Goal: Task Accomplishment & Management: Complete application form

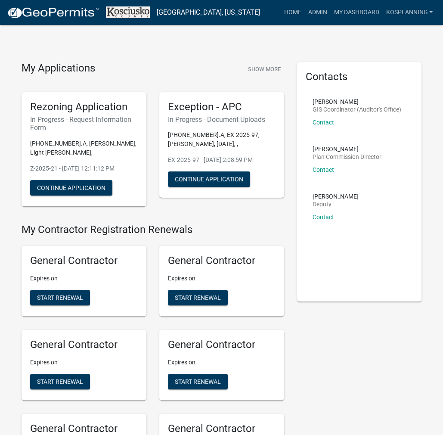
drag, startPoint x: 292, startPoint y: 46, endPoint x: 291, endPoint y: 41, distance: 5.2
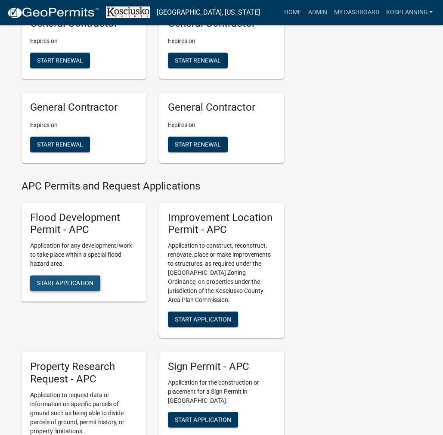
click at [79, 278] on button "Start Application" at bounding box center [65, 283] width 70 height 16
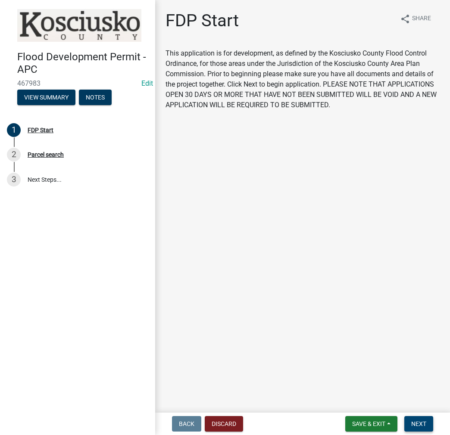
click at [420, 427] on span "Next" at bounding box center [418, 424] width 15 height 7
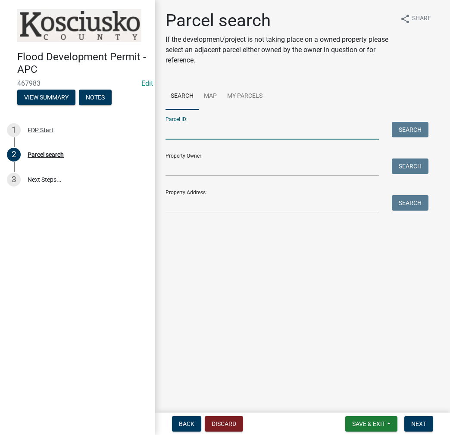
click at [207, 134] on input "Parcel ID:" at bounding box center [271, 131] width 213 height 18
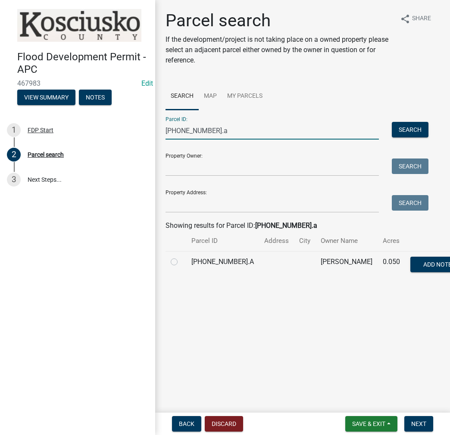
type input "[PHONE_NUMBER].a"
click at [181, 257] on label at bounding box center [181, 257] width 0 height 0
click at [181, 262] on input "radio" at bounding box center [184, 260] width 6 height 6
radio input "true"
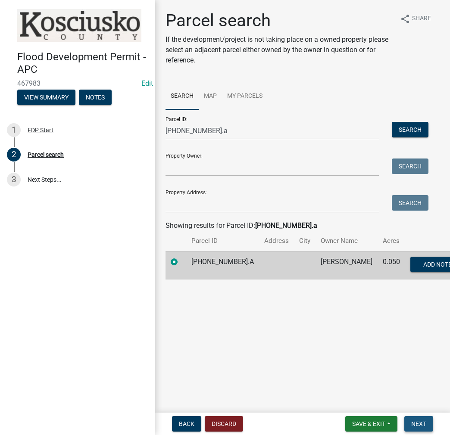
click at [427, 421] on button "Next" at bounding box center [418, 424] width 29 height 16
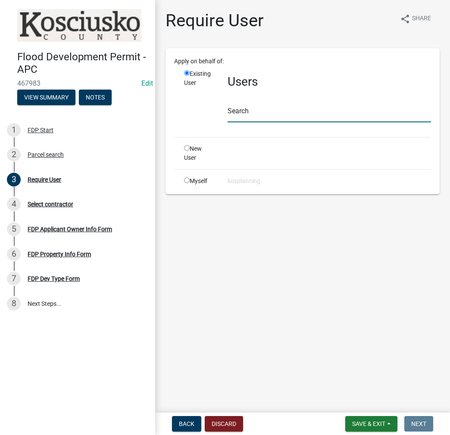
click at [262, 115] on input "text" at bounding box center [328, 114] width 203 height 18
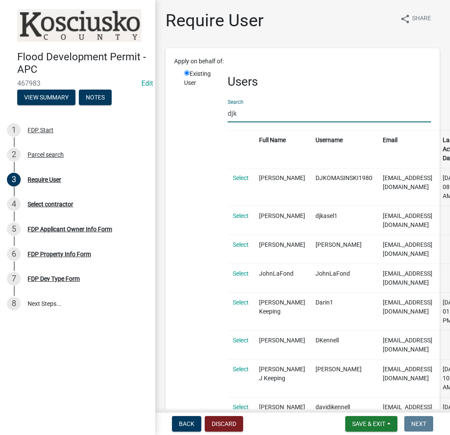
click at [336, 103] on div "Search djk" at bounding box center [328, 108] width 203 height 30
click at [242, 116] on input "djk" at bounding box center [328, 114] width 203 height 18
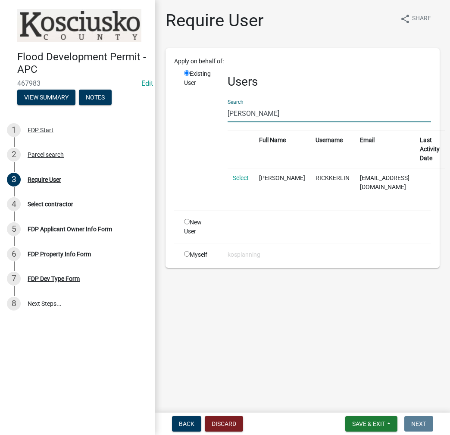
click at [227, 114] on input "[PERSON_NAME]" at bounding box center [328, 114] width 203 height 18
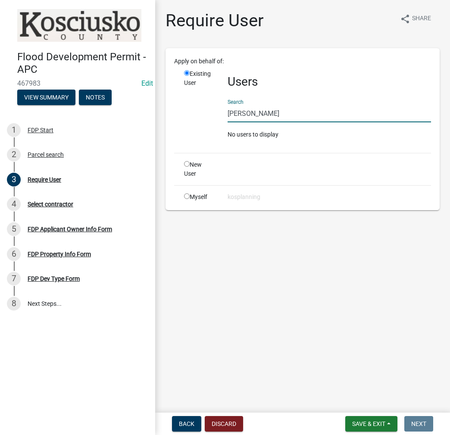
click at [293, 115] on input "[PERSON_NAME]" at bounding box center [328, 114] width 203 height 18
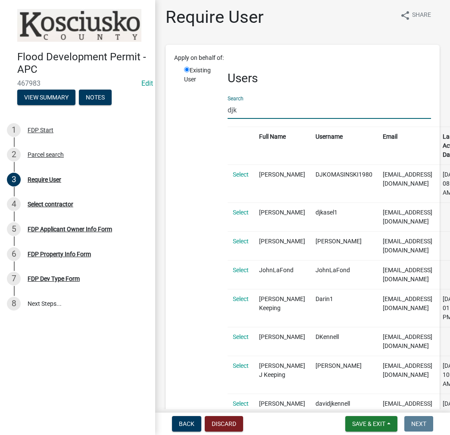
scroll to position [3, 0]
click at [374, 113] on input "djk" at bounding box center [328, 110] width 203 height 18
click at [365, 37] on div "Require User share Share Apply on behalf of: Existing User Users Search djk Ful…" at bounding box center [302, 349] width 287 height 684
click at [265, 112] on input "djk" at bounding box center [328, 110] width 203 height 18
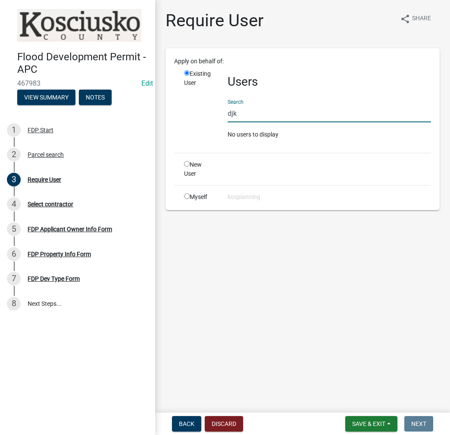
click at [272, 111] on input "djk" at bounding box center [328, 114] width 203 height 18
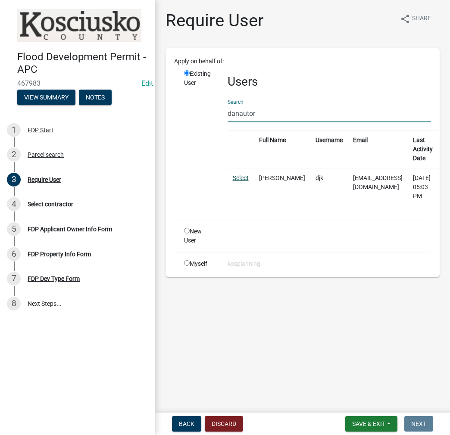
type input "danautor"
click at [237, 180] on link "Select" at bounding box center [241, 177] width 16 height 7
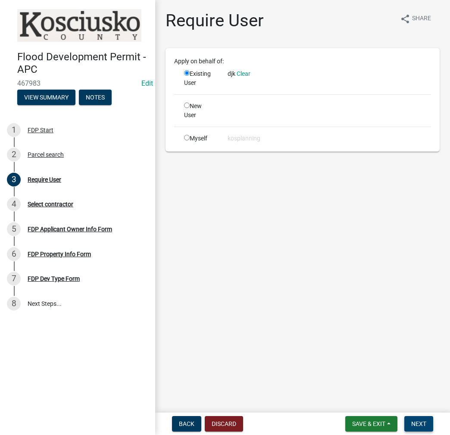
click at [419, 425] on span "Next" at bounding box center [418, 424] width 15 height 7
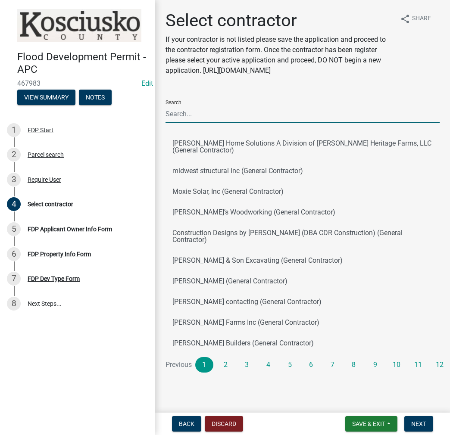
click at [210, 112] on input "Search" at bounding box center [302, 114] width 274 height 18
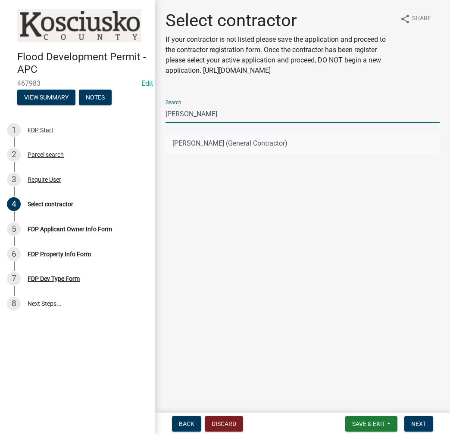
type input "[PERSON_NAME]"
click at [209, 138] on button "[PERSON_NAME] (General Contractor)" at bounding box center [302, 143] width 274 height 21
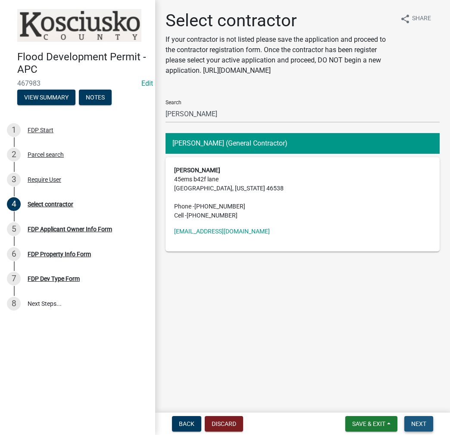
click at [419, 427] on span "Next" at bounding box center [418, 424] width 15 height 7
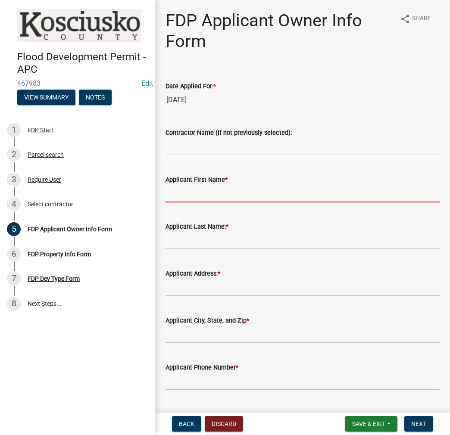
click at [189, 195] on input "Applicant First Name *" at bounding box center [302, 194] width 274 height 18
type input "d"
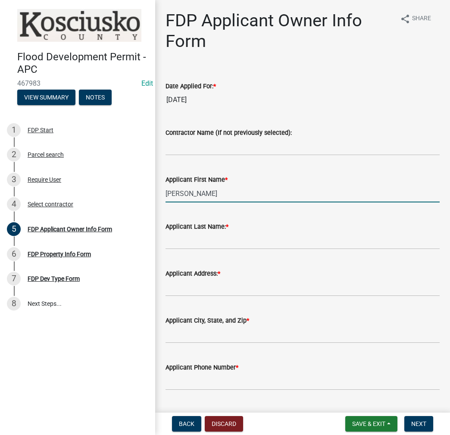
type input "[PERSON_NAME]"
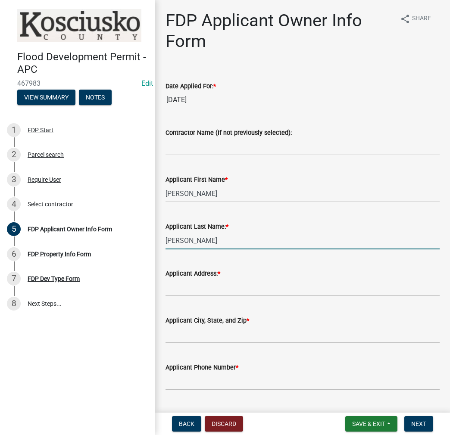
type input "[PERSON_NAME]"
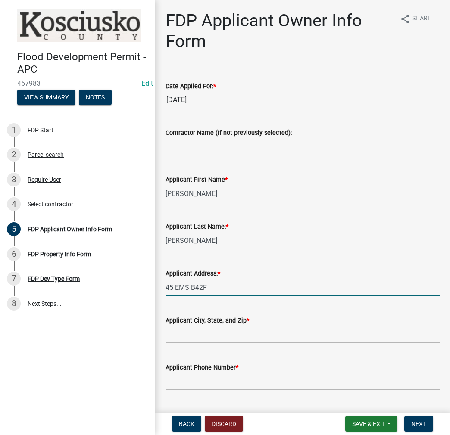
type input "45 EMS B42F"
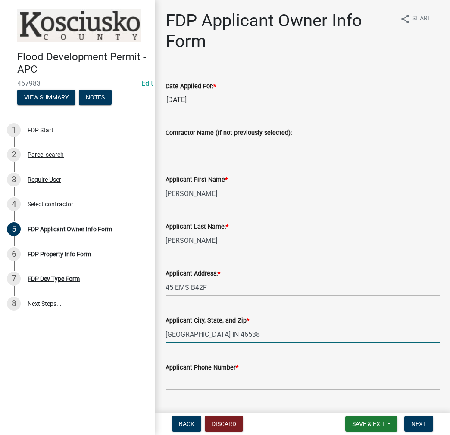
type input "[GEOGRAPHIC_DATA] IN 46538"
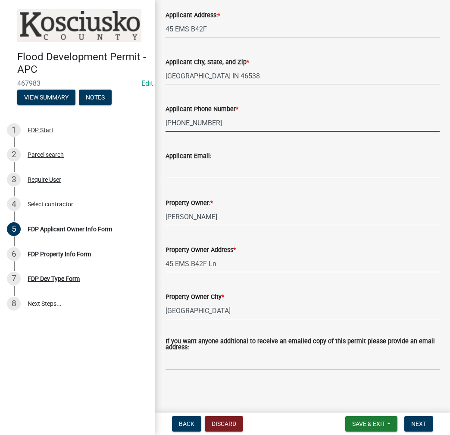
scroll to position [260, 0]
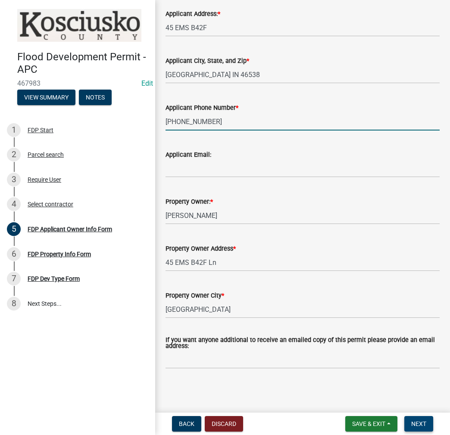
type input "[PHONE_NUMBER]"
click at [424, 421] on span "Next" at bounding box center [418, 424] width 15 height 7
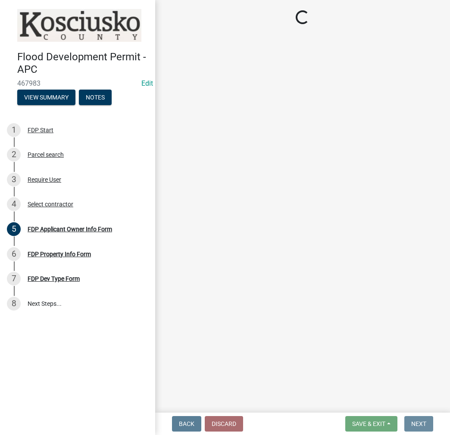
scroll to position [0, 0]
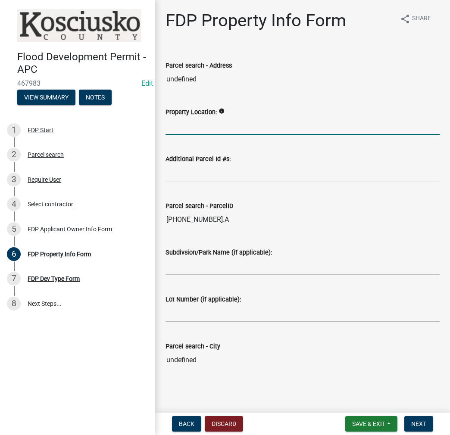
click at [196, 128] on input "Property Location:" at bounding box center [302, 126] width 274 height 18
click at [237, 123] on input "ADJ" at bounding box center [302, 126] width 274 height 18
type input "ADJ 45 EMSB42F LN"
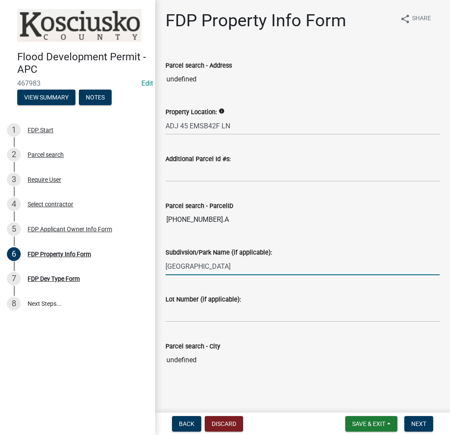
type input "[GEOGRAPHIC_DATA]"
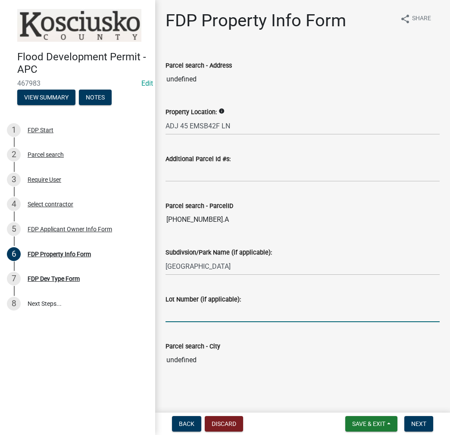
click at [226, 316] on input "Lot Number (if applicable):" at bounding box center [302, 314] width 274 height 18
click at [421, 425] on span "Next" at bounding box center [418, 424] width 15 height 7
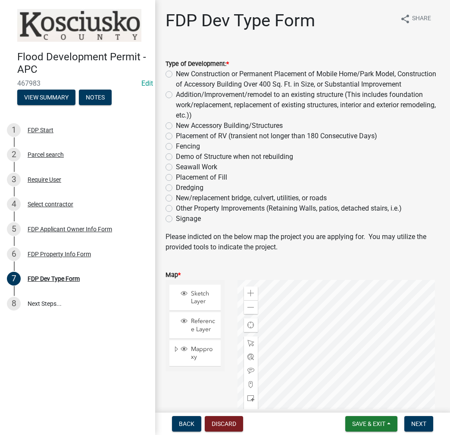
click at [176, 74] on label "New Construction or Permanent Placement of Mobile Home/Park Model, Construction…" at bounding box center [308, 79] width 264 height 21
click at [176, 74] on input "New Construction or Permanent Placement of Mobile Home/Park Model, Construction…" at bounding box center [179, 72] width 6 height 6
radio input "true"
click at [176, 131] on label "New Accessory Building/Structures" at bounding box center [229, 126] width 107 height 10
click at [176, 126] on input "New Accessory Building/Structures" at bounding box center [179, 124] width 6 height 6
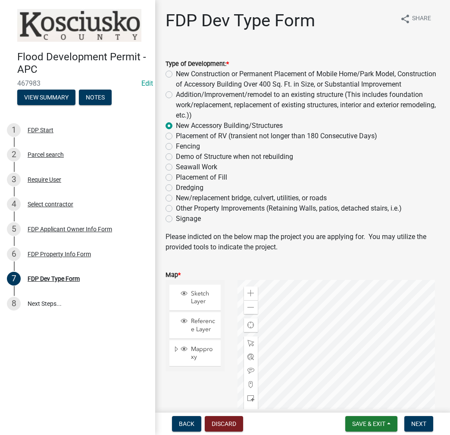
radio input "true"
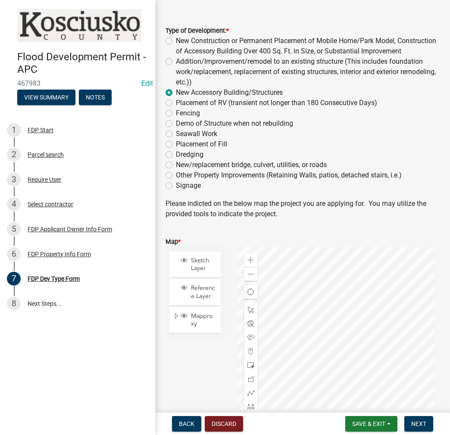
scroll to position [86, 0]
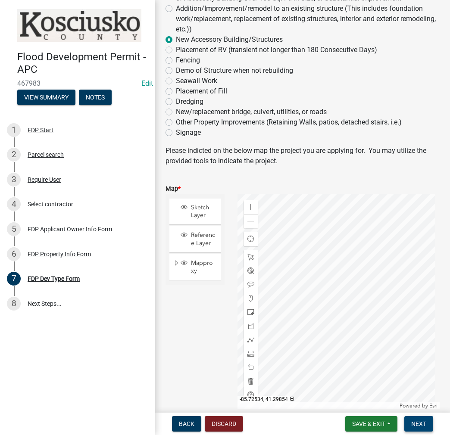
click at [419, 423] on span "Next" at bounding box center [418, 424] width 15 height 7
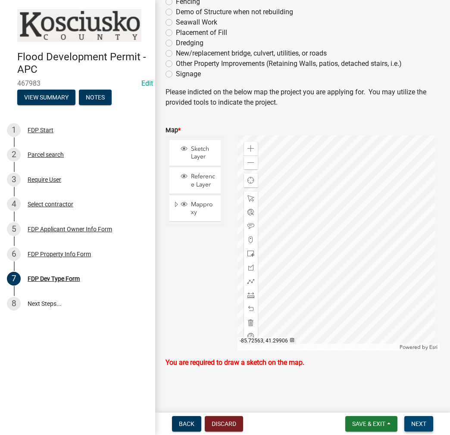
scroll to position [155, 0]
click at [248, 253] on span at bounding box center [250, 253] width 7 height 7
click at [343, 238] on div at bounding box center [338, 242] width 202 height 215
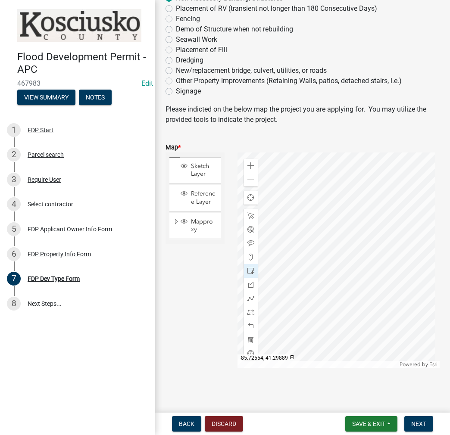
scroll to position [138, 0]
click at [418, 424] on span "Next" at bounding box center [418, 424] width 15 height 7
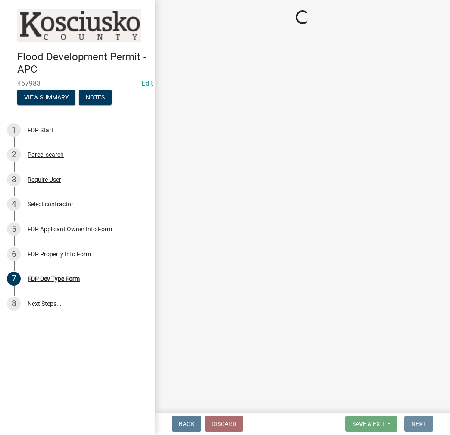
scroll to position [0, 0]
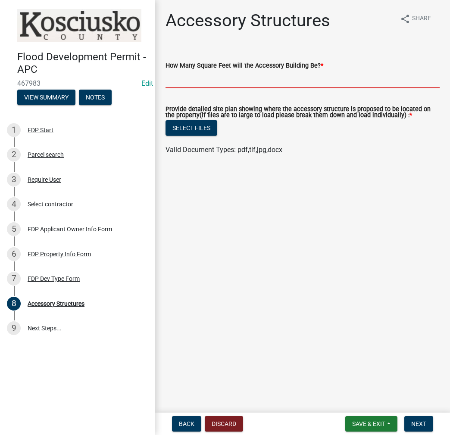
click at [195, 73] on input "text" at bounding box center [302, 80] width 274 height 18
type input "336"
click at [193, 130] on button "Select files" at bounding box center [191, 128] width 52 height 16
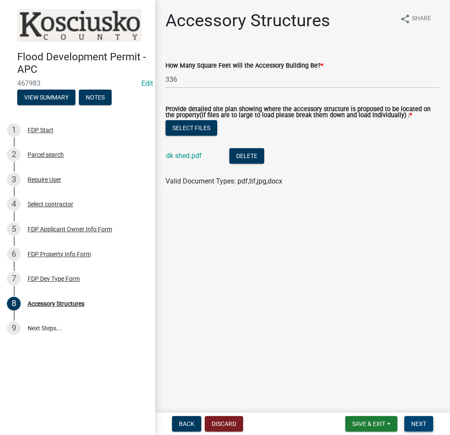
click at [419, 421] on span "Next" at bounding box center [418, 424] width 15 height 7
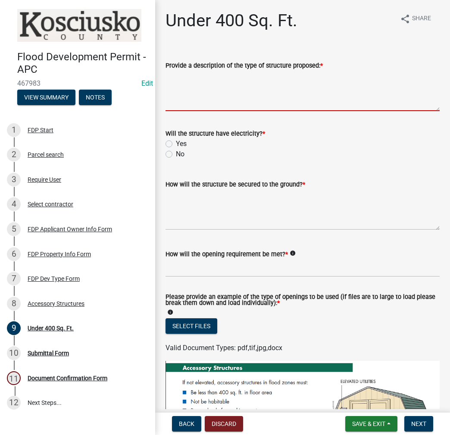
click at [268, 94] on textarea "Provide a description of the type of structure proposed: *" at bounding box center [302, 91] width 274 height 40
type textarea "12X28 SHED"
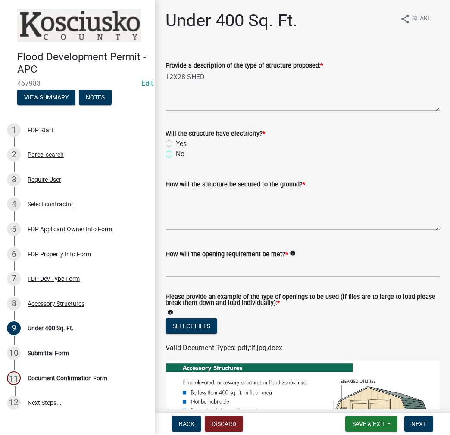
click at [176, 149] on input "No" at bounding box center [179, 152] width 6 height 6
radio input "true"
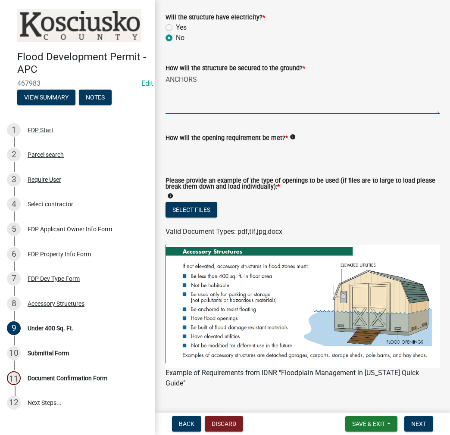
scroll to position [122, 0]
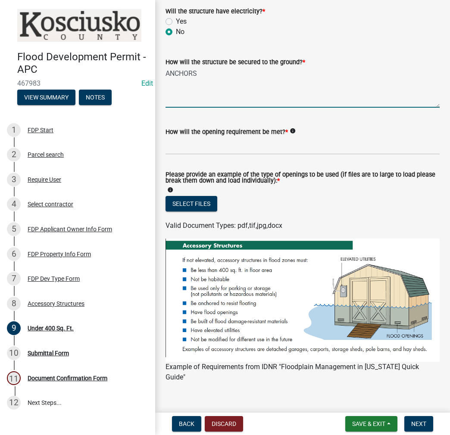
type textarea "ANCHORS"
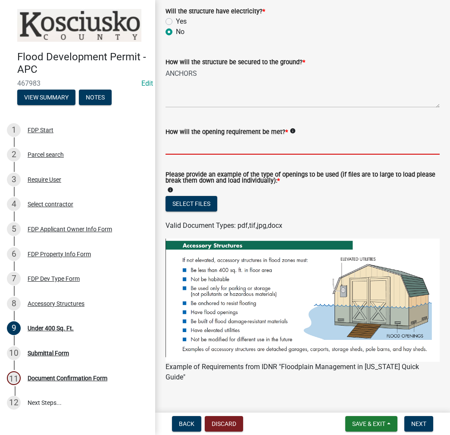
click at [207, 146] on input "How will the opening requirement be met? *" at bounding box center [302, 146] width 274 height 18
type input "NO"
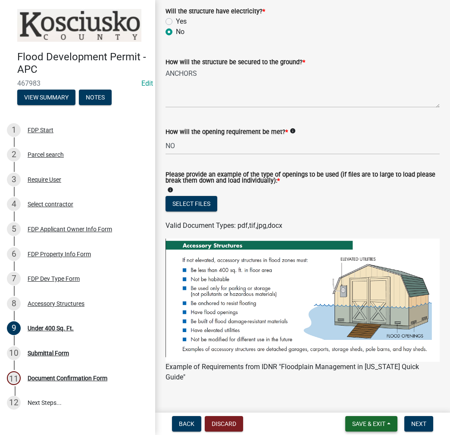
click at [372, 421] on span "Save & Exit" at bounding box center [368, 424] width 33 height 7
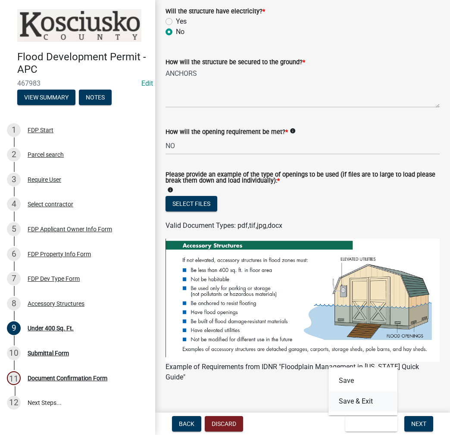
click at [370, 401] on button "Save & Exit" at bounding box center [362, 401] width 69 height 21
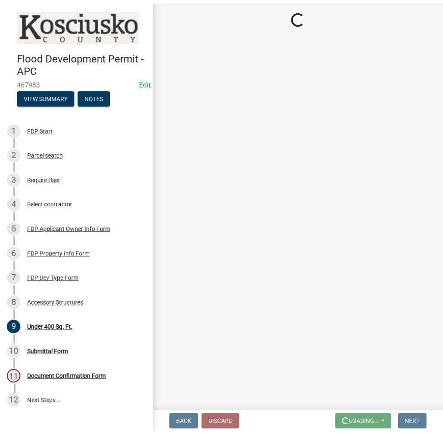
scroll to position [0, 0]
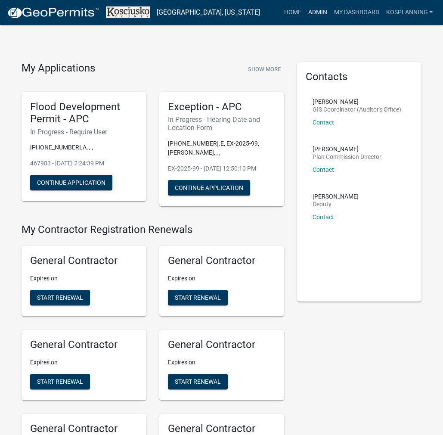
click at [324, 12] on link "Admin" at bounding box center [318, 12] width 26 height 16
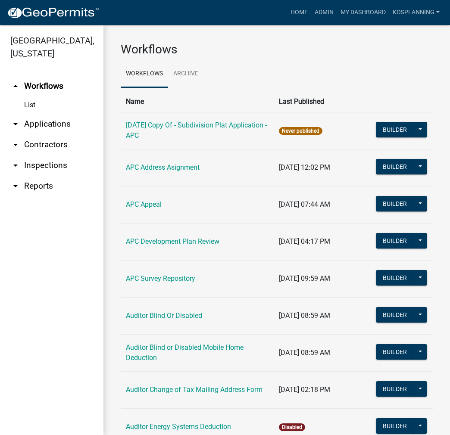
click at [48, 145] on link "arrow_drop_down Contractors" at bounding box center [51, 144] width 103 height 21
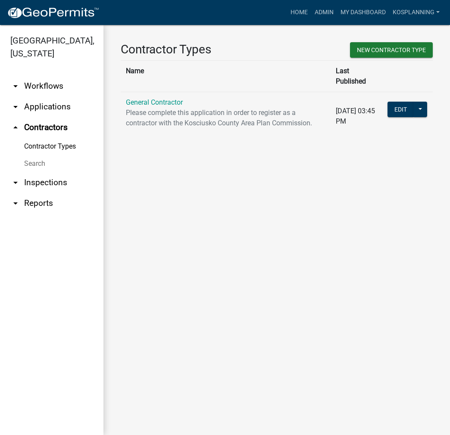
click at [34, 166] on link "Search" at bounding box center [51, 163] width 103 height 17
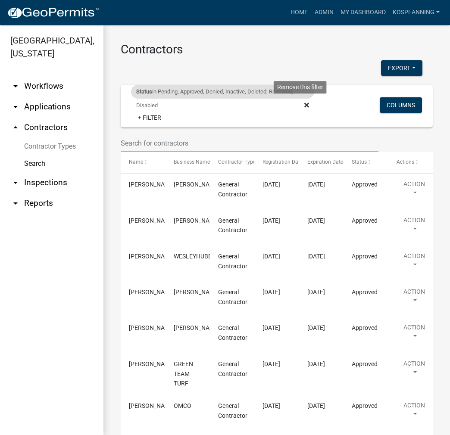
click at [304, 107] on icon at bounding box center [306, 105] width 5 height 5
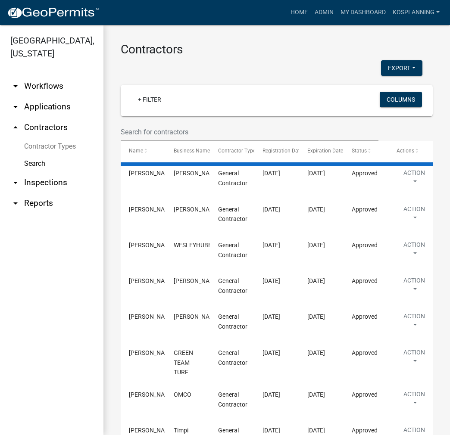
click at [113, 130] on div "Contractors Export Excel Format (.xlsx) CSV Format (.csv) + Filter Columns Name…" at bounding box center [276, 334] width 346 height 618
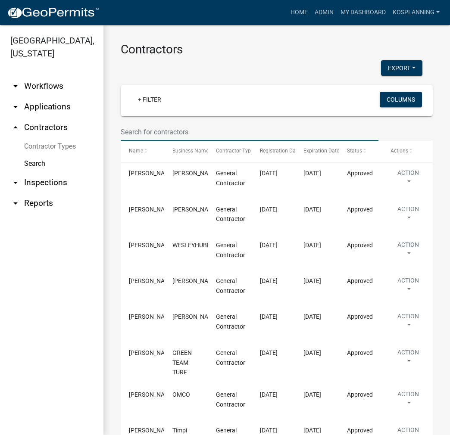
click at [145, 132] on input "text" at bounding box center [250, 132] width 258 height 18
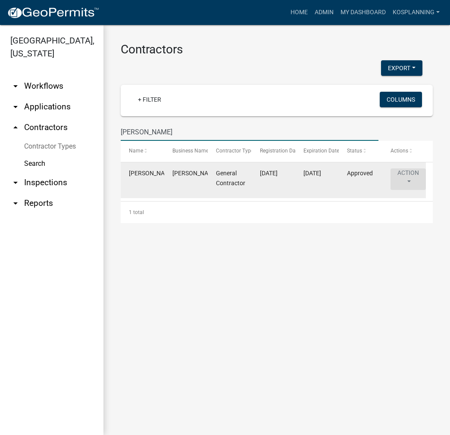
type input "[PERSON_NAME]"
click at [408, 183] on button "Action" at bounding box center [407, 179] width 35 height 22
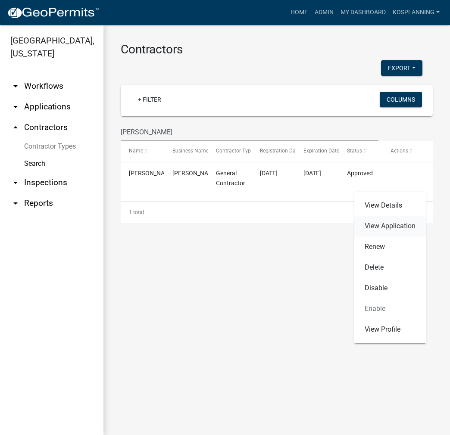
click at [405, 229] on link "View Application" at bounding box center [390, 226] width 72 height 21
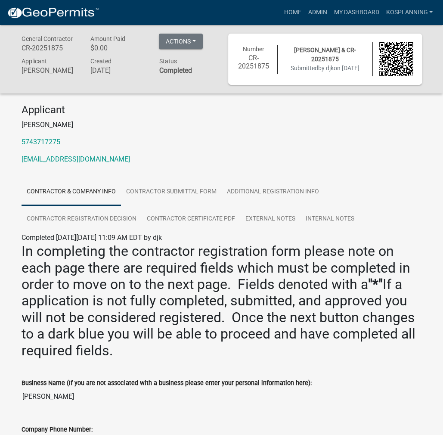
click at [85, 196] on link "Contractor & Company Info" at bounding box center [72, 192] width 100 height 28
click at [295, 15] on link "Home" at bounding box center [292, 12] width 24 height 16
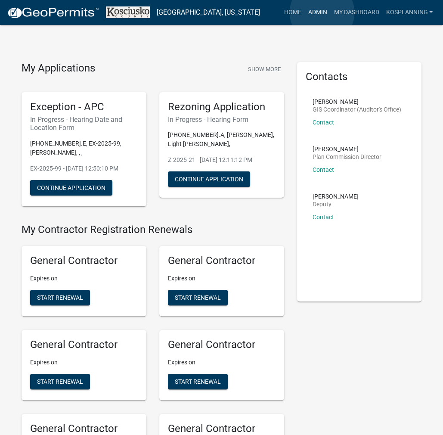
click at [322, 12] on link "Admin" at bounding box center [318, 12] width 26 height 16
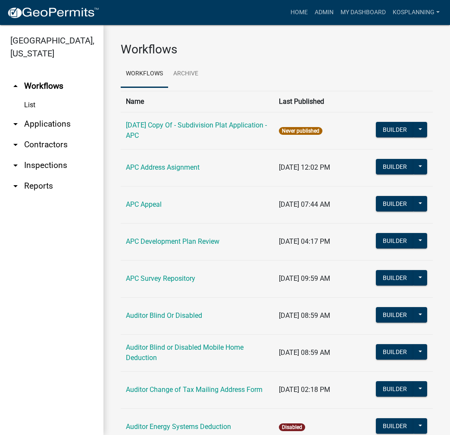
click at [55, 125] on link "arrow_drop_down Applications" at bounding box center [51, 124] width 103 height 21
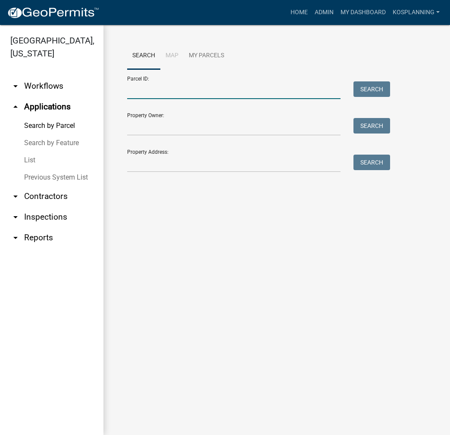
click at [134, 90] on input "Parcel ID:" at bounding box center [233, 90] width 213 height 18
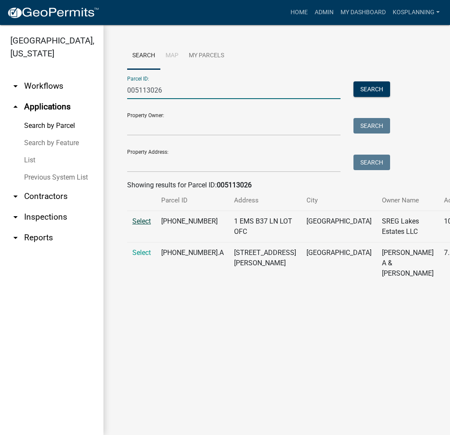
type input "005113026"
click at [142, 225] on span "Select" at bounding box center [141, 221] width 19 height 8
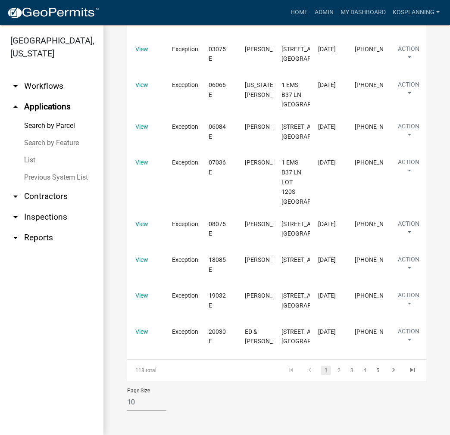
scroll to position [1896, 0]
click at [334, 375] on link "2" at bounding box center [338, 370] width 10 height 9
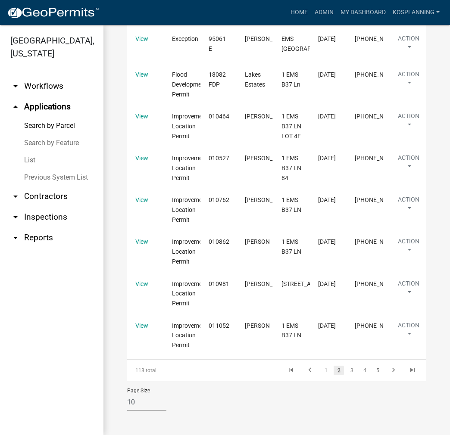
scroll to position [1860, 0]
click at [346, 372] on link "3" at bounding box center [351, 370] width 10 height 9
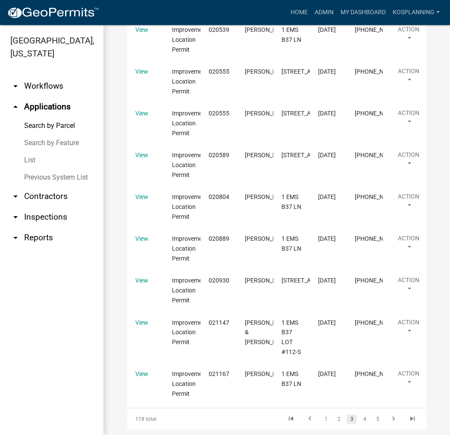
scroll to position [1390, 0]
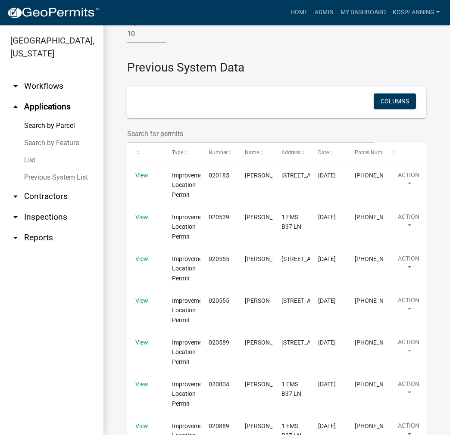
scroll to position [1361, 0]
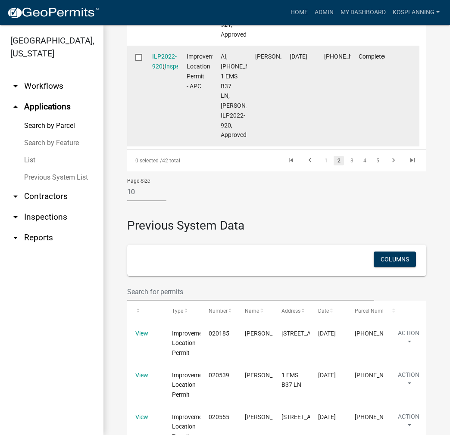
scroll to position [1231, 0]
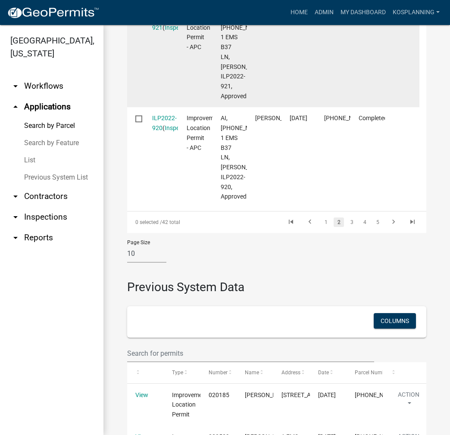
scroll to position [1102, 0]
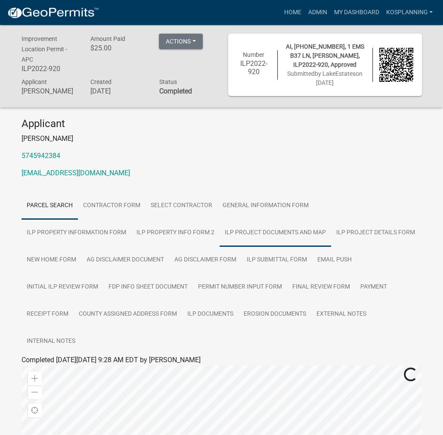
click at [220, 229] on link "ILP Project Documents and Map" at bounding box center [276, 233] width 112 height 28
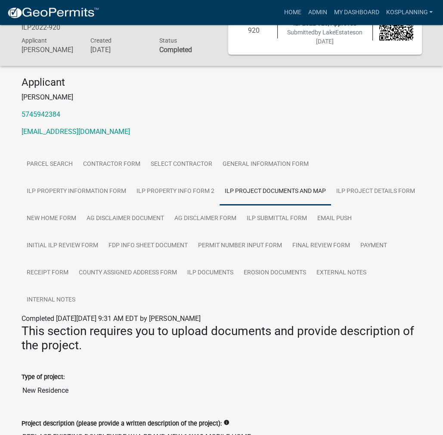
scroll to position [43, 0]
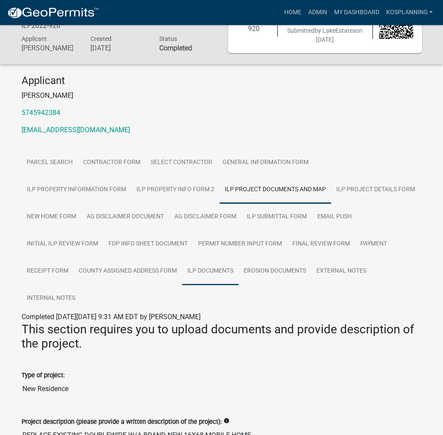
click at [182, 268] on link "ILP Documents" at bounding box center [210, 272] width 56 height 28
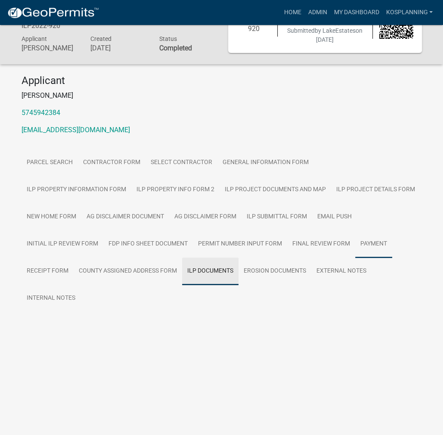
scroll to position [25, 0]
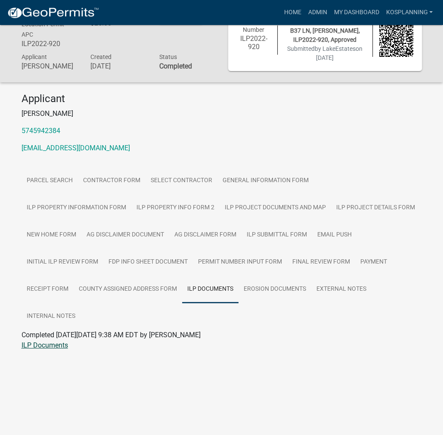
click at [34, 341] on link "ILP Documents" at bounding box center [45, 345] width 47 height 8
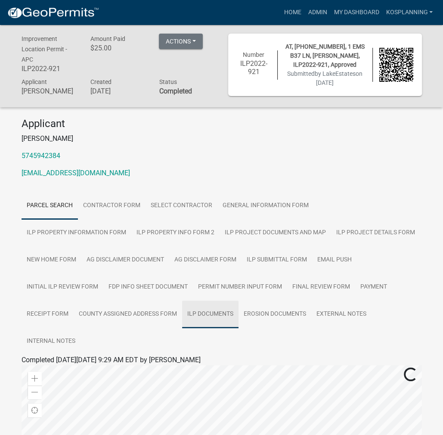
click at [182, 317] on link "ILP Documents" at bounding box center [210, 315] width 56 height 28
click at [65, 366] on link "ILP Documents" at bounding box center [45, 370] width 47 height 8
